Goal: Navigation & Orientation: Find specific page/section

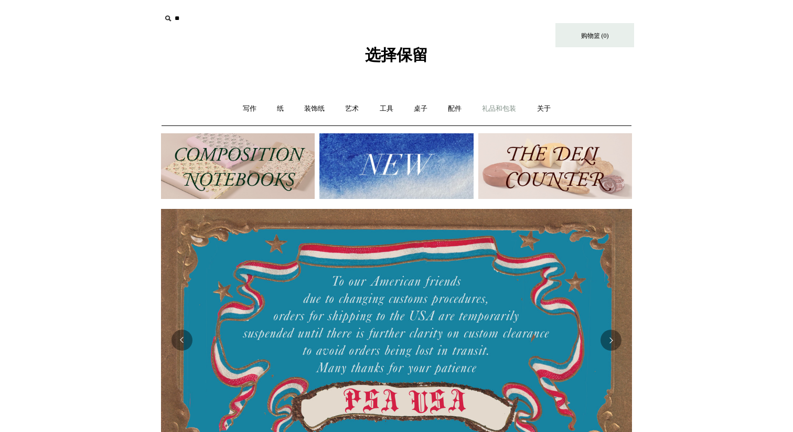
click at [495, 110] on font "礼品和包装" at bounding box center [499, 108] width 34 height 8
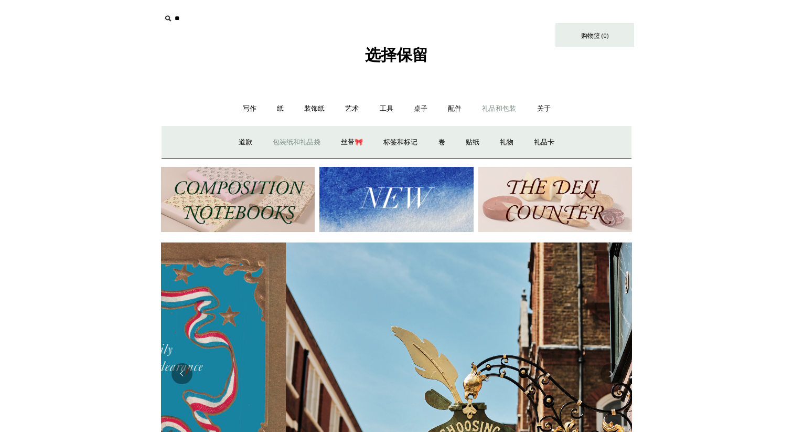
scroll to position [0, 471]
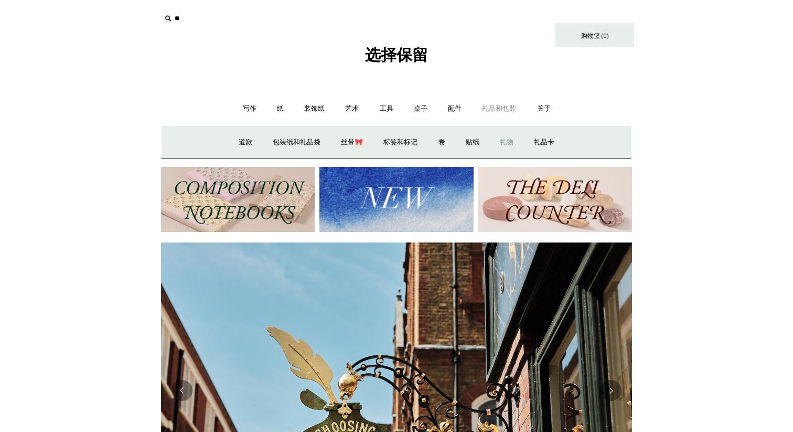
click at [504, 142] on font "礼物" at bounding box center [507, 142] width 14 height 8
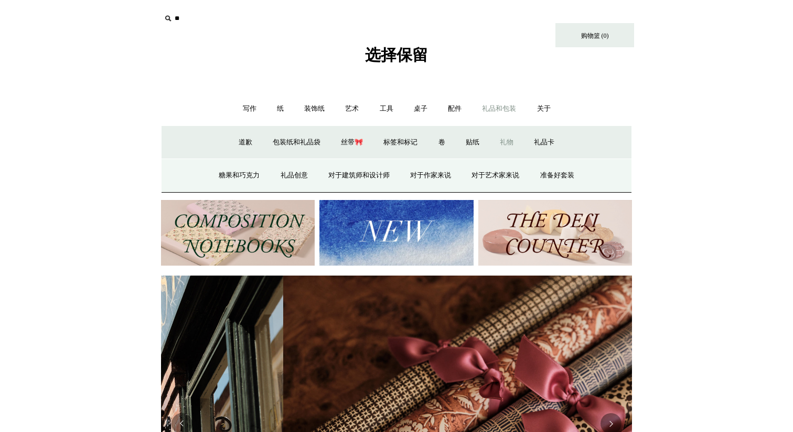
scroll to position [0, 942]
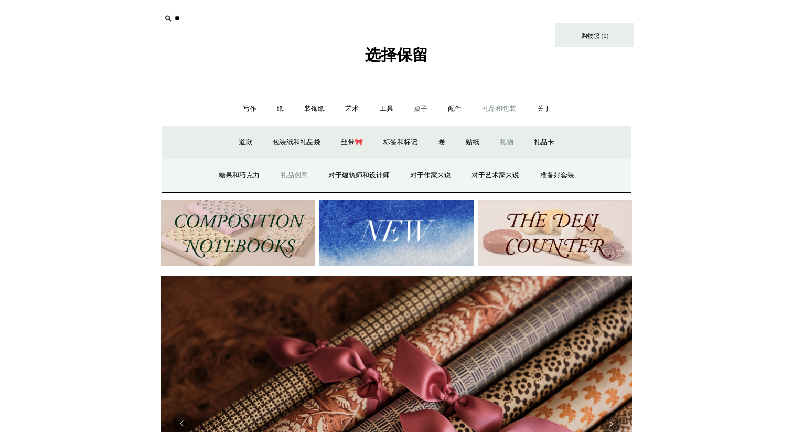
click at [295, 177] on font "礼品创意" at bounding box center [294, 175] width 27 height 8
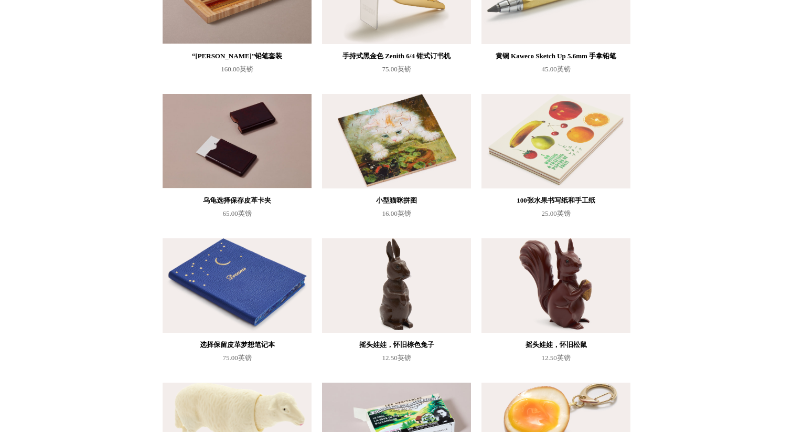
scroll to position [333, 0]
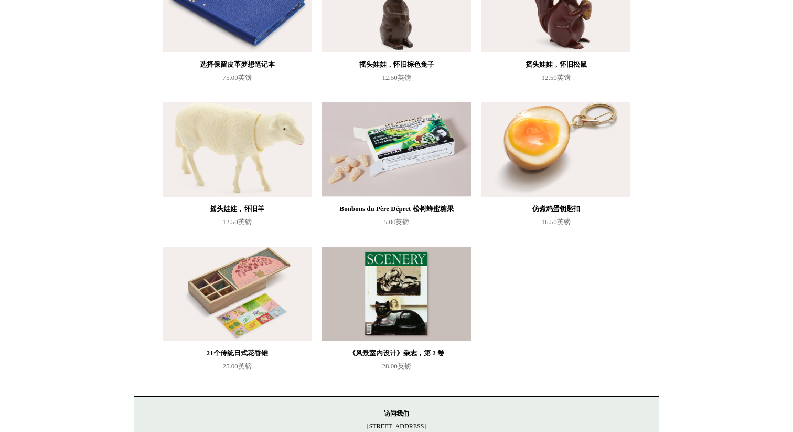
click at [277, 161] on img at bounding box center [237, 149] width 149 height 94
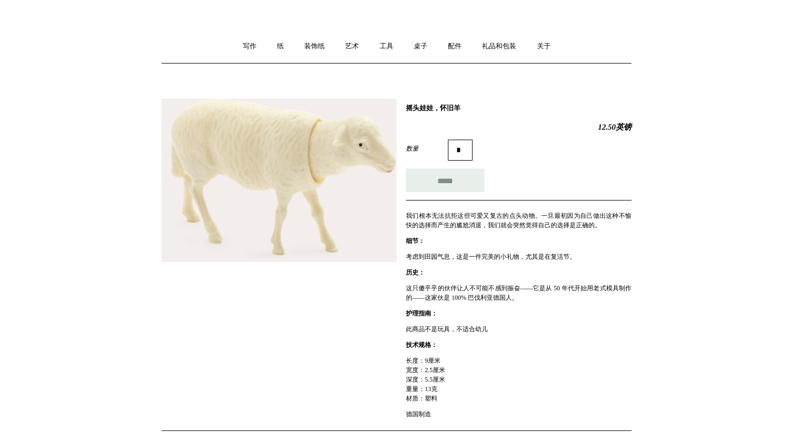
scroll to position [66, 0]
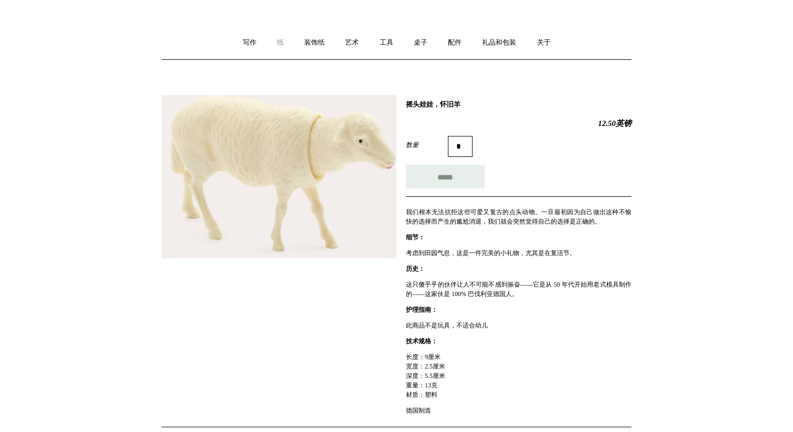
click at [277, 44] on font "纸" at bounding box center [280, 42] width 7 height 8
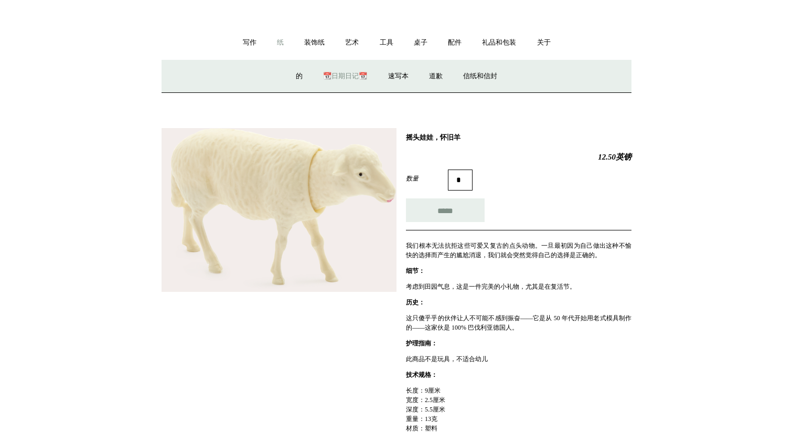
click at [345, 76] on font "📆日期日记📆" at bounding box center [345, 76] width 44 height 8
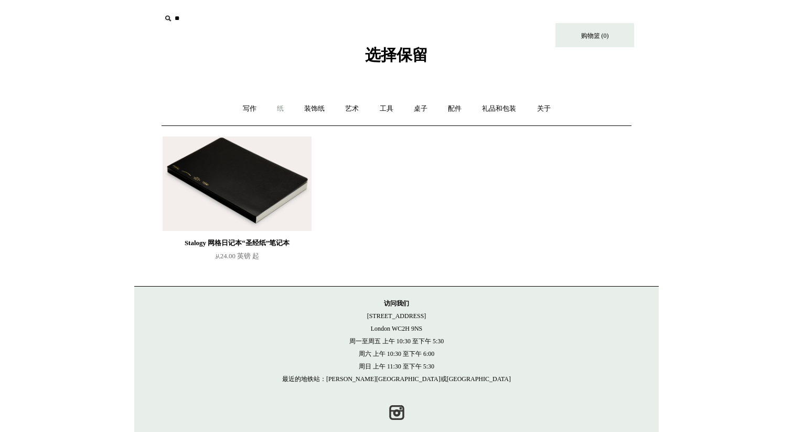
click at [279, 113] on link "纸 +" at bounding box center [281, 109] width 26 height 28
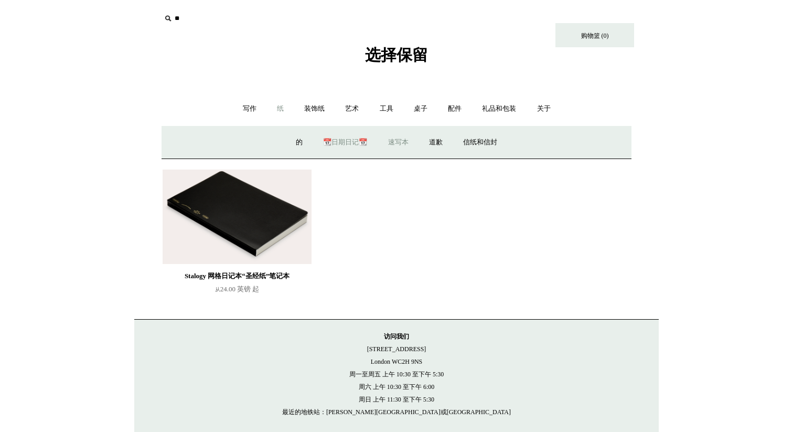
click at [401, 144] on font "速写本" at bounding box center [398, 142] width 20 height 8
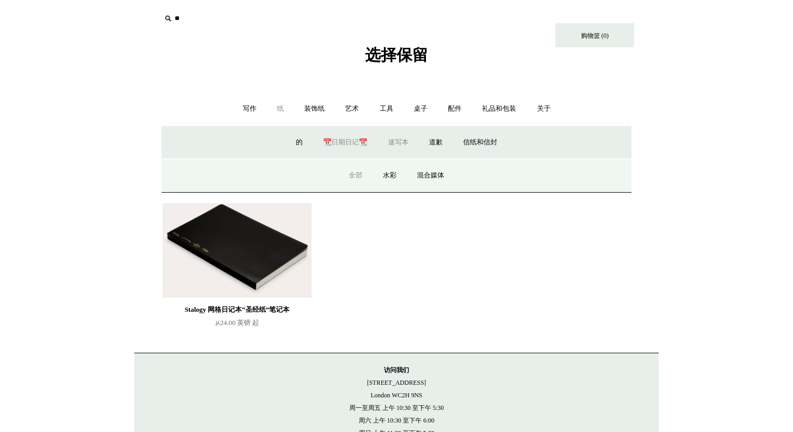
click at [356, 173] on font "全部" at bounding box center [356, 175] width 14 height 8
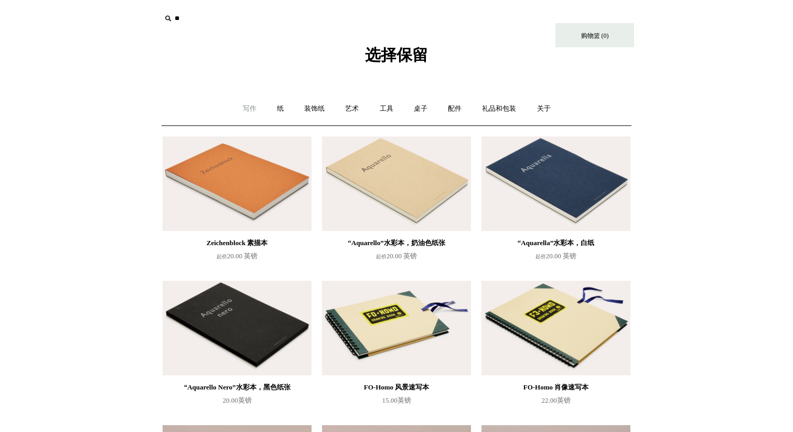
click at [251, 103] on link "写作 +" at bounding box center [249, 109] width 33 height 28
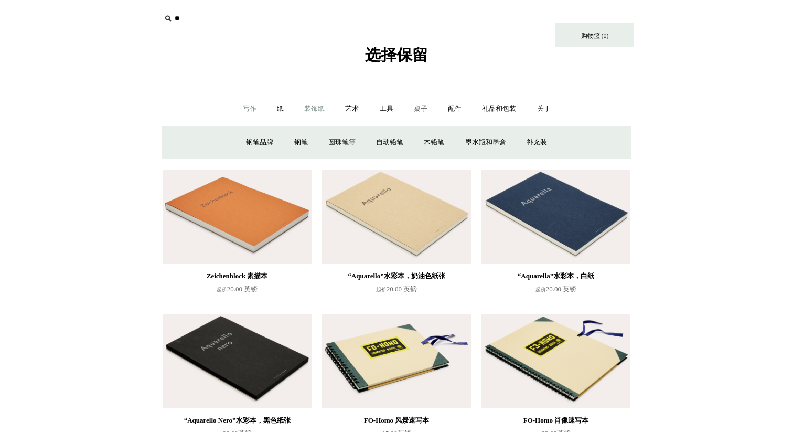
click at [311, 113] on link "装饰纸 +" at bounding box center [314, 109] width 39 height 28
click at [278, 114] on link "纸 +" at bounding box center [281, 109] width 26 height 28
